Goal: Information Seeking & Learning: Check status

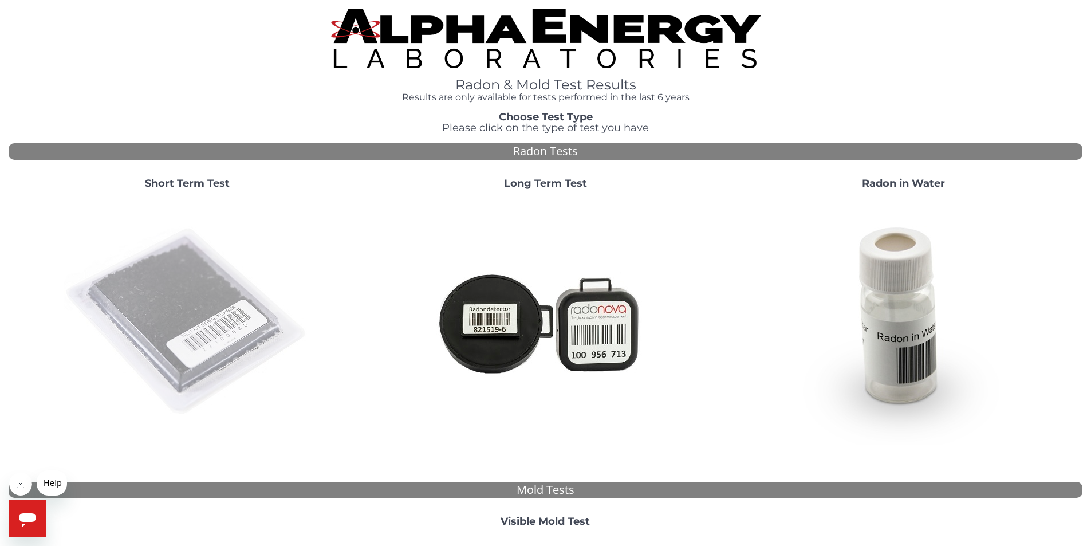
click at [202, 315] on img at bounding box center [187, 322] width 246 height 246
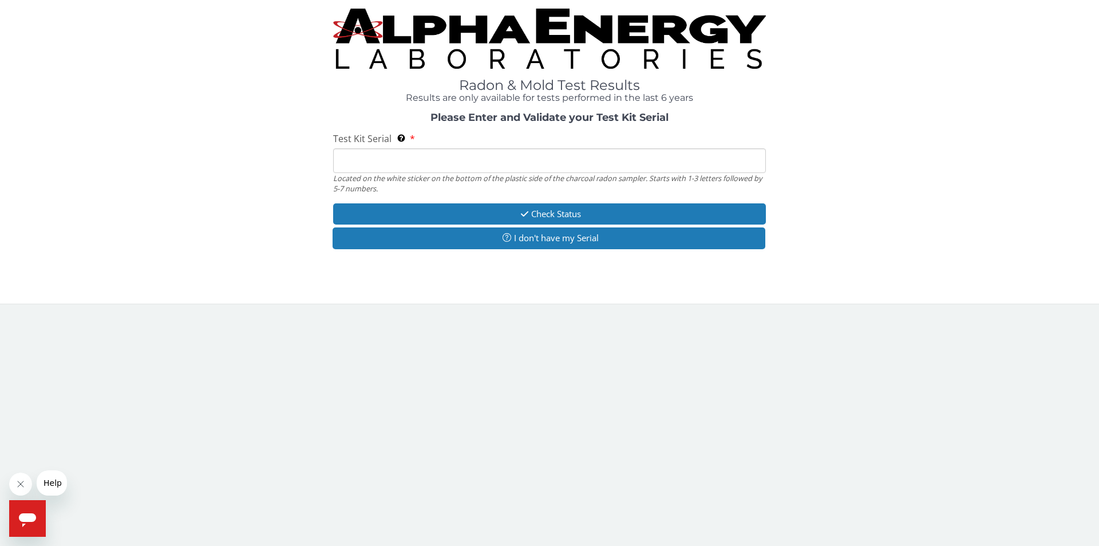
click at [351, 163] on input "Test Kit Serial Located on the white sticker on the bottom of the plastic side …" at bounding box center [549, 160] width 433 height 25
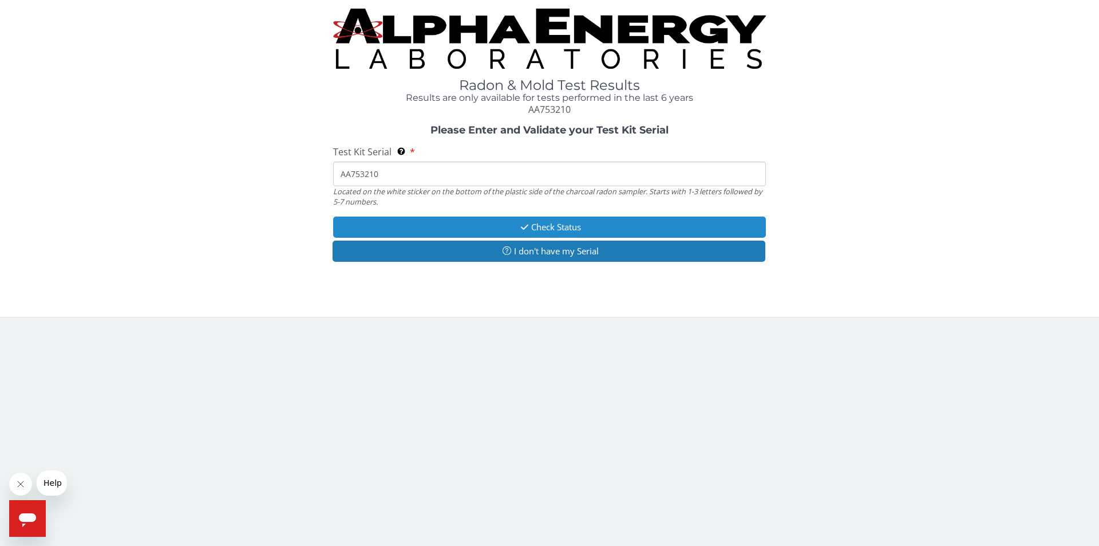
type input "AA753210"
click at [565, 228] on button "Check Status" at bounding box center [549, 226] width 433 height 21
